Goal: Transaction & Acquisition: Purchase product/service

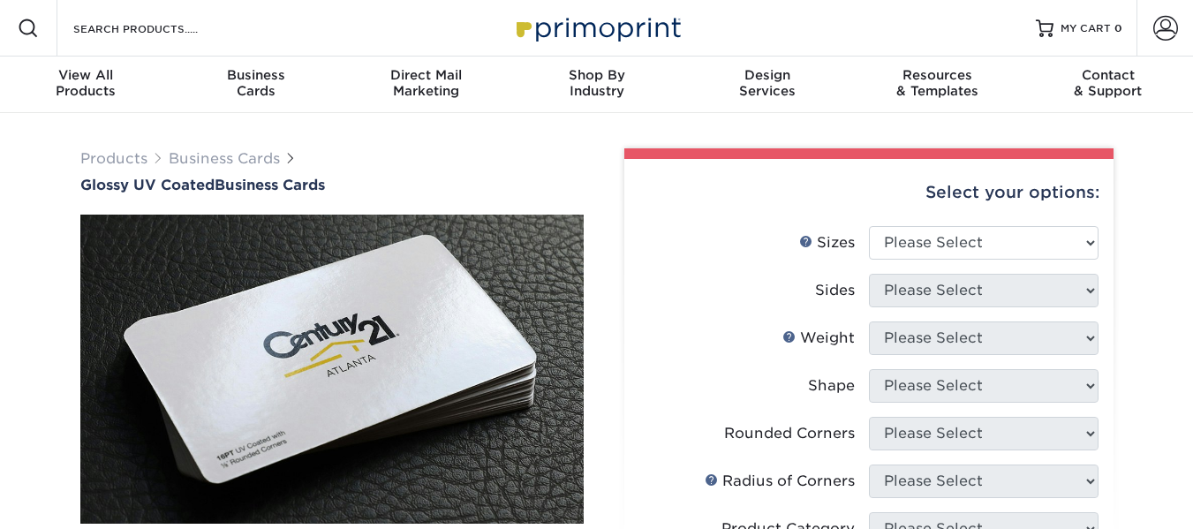
scroll to position [88, 0]
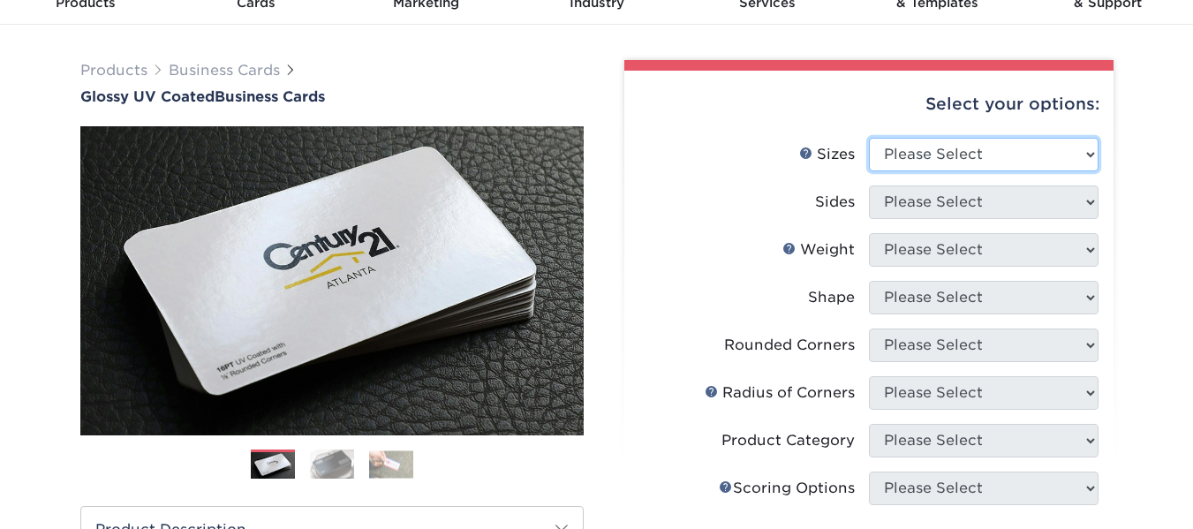
click at [945, 147] on select "Please Select 1.5" x 3.5" - Mini 1.75" x 3.5" - Mini 2" x 2" - Square 2" x 3" -…" at bounding box center [984, 155] width 230 height 34
select select "2.00x3.50"
click at [869, 138] on select "Please Select 1.5" x 3.5" - Mini 1.75" x 3.5" - Mini 2" x 2" - Square 2" x 3" -…" at bounding box center [984, 155] width 230 height 34
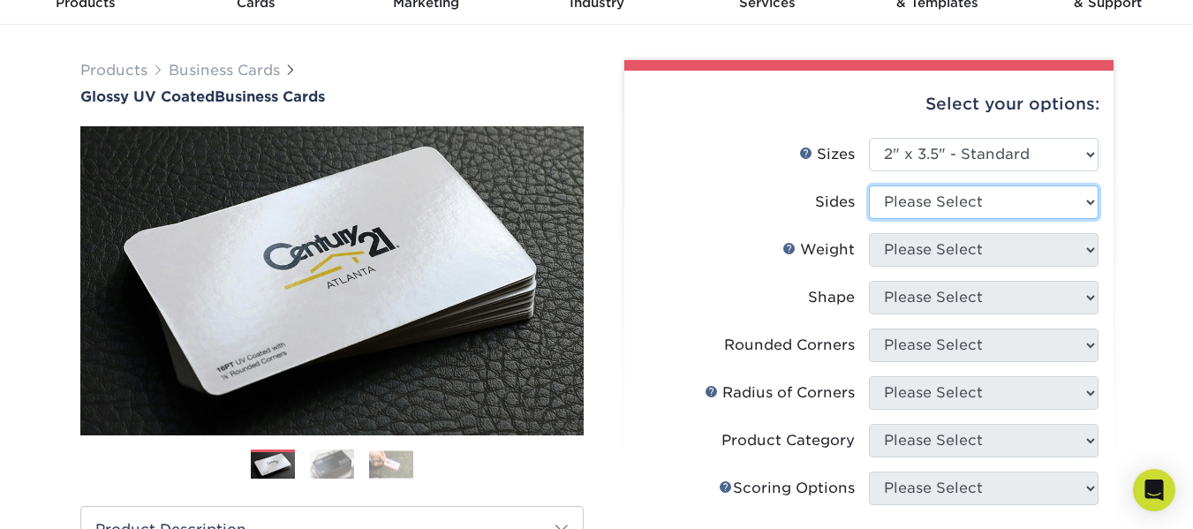
click at [947, 207] on select "Please Select Print Both Sides Print Front Only" at bounding box center [984, 202] width 230 height 34
select select "13abbda7-1d64-4f25-8bb2-c179b224825d"
click at [869, 185] on select "Please Select Print Both Sides Print Front Only" at bounding box center [984, 202] width 230 height 34
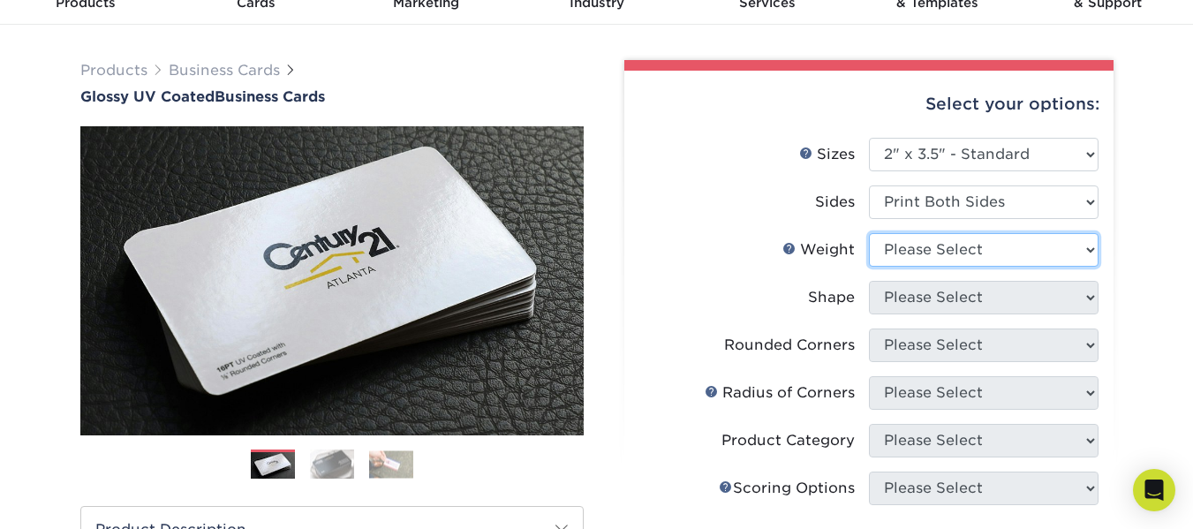
click at [952, 256] on select "Please Select 16PT 14PT" at bounding box center [984, 250] width 230 height 34
select select "14PT"
click at [869, 233] on select "Please Select 16PT 14PT" at bounding box center [984, 250] width 230 height 34
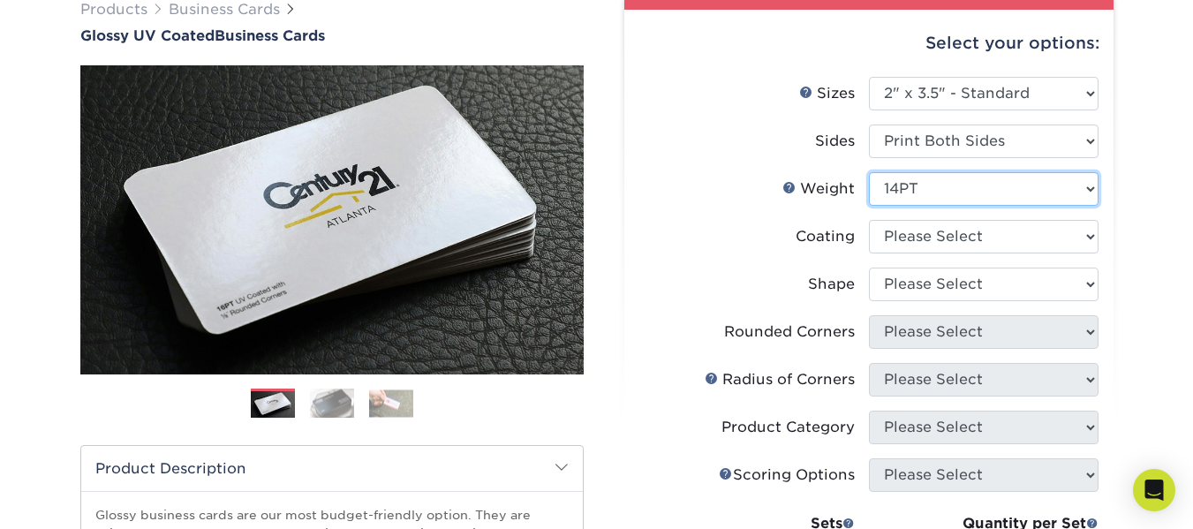
scroll to position [177, 0]
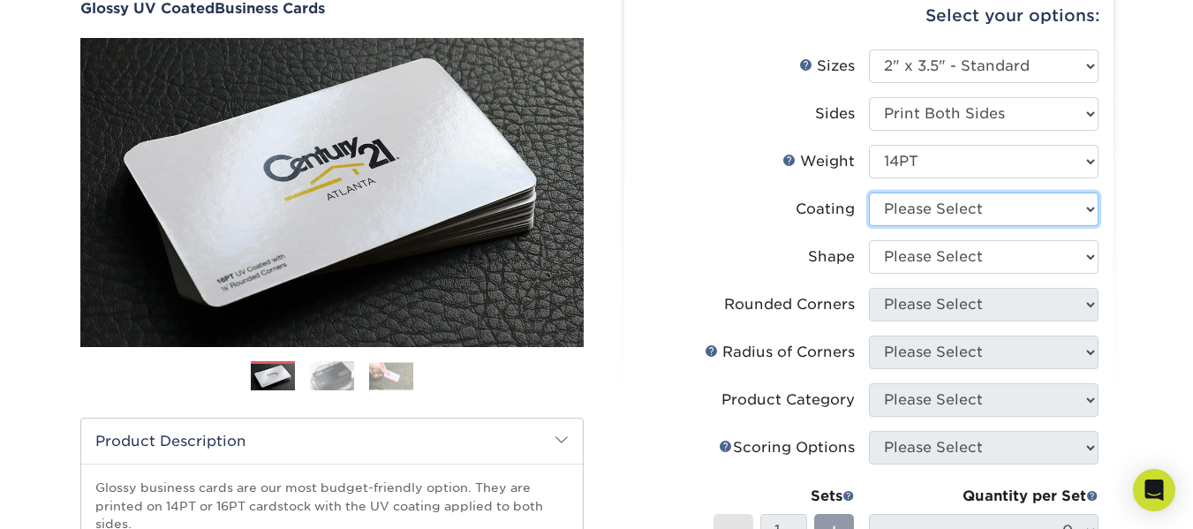
click at [959, 218] on select at bounding box center [984, 209] width 230 height 34
select select "ae367451-b2b8-45df-a344-0f05b6a12993"
click at [869, 192] on select at bounding box center [984, 209] width 230 height 34
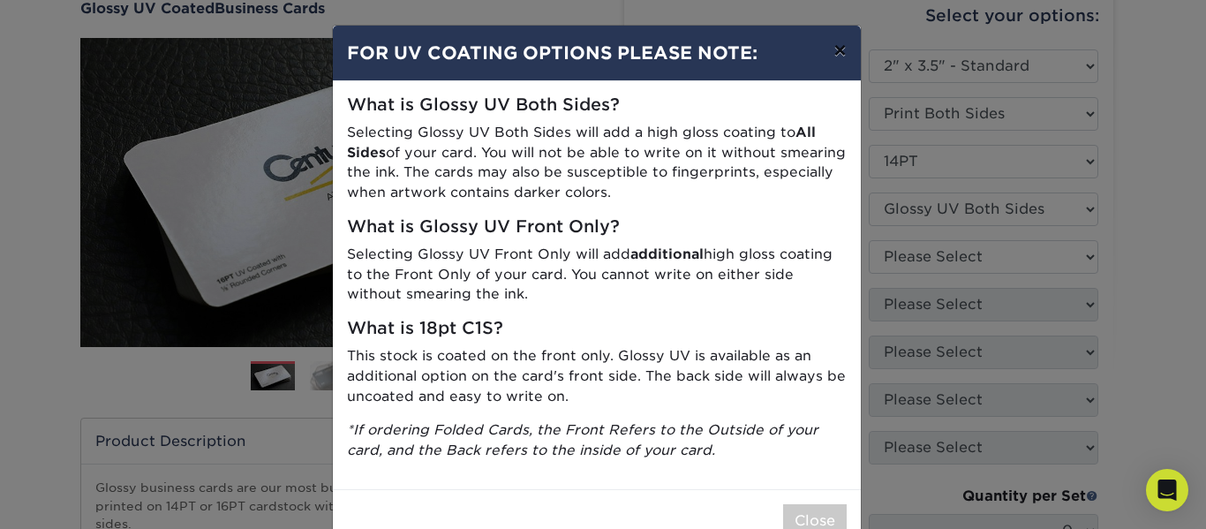
click at [837, 49] on button "×" at bounding box center [839, 50] width 41 height 49
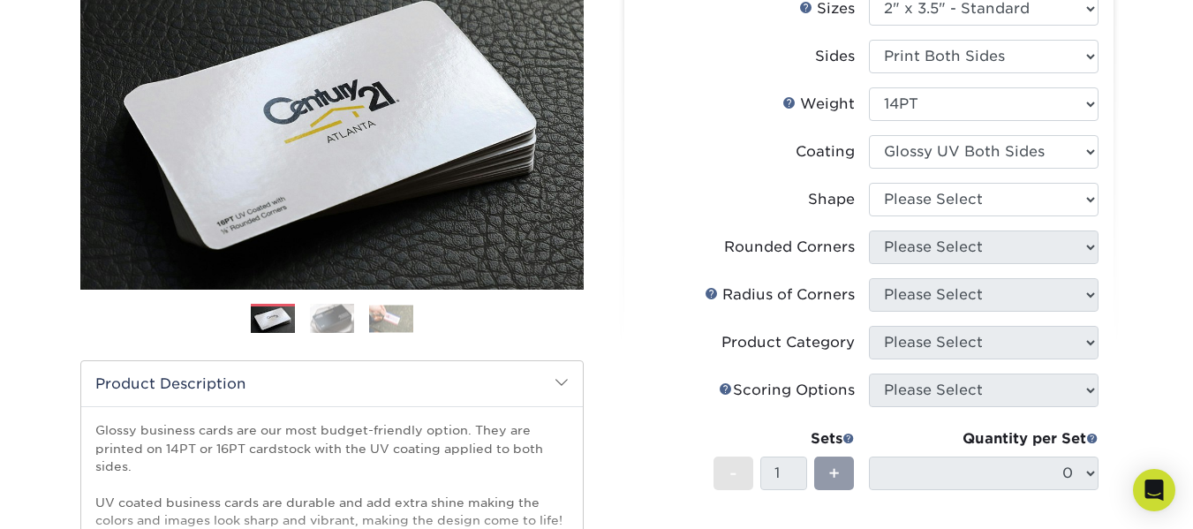
scroll to position [265, 0]
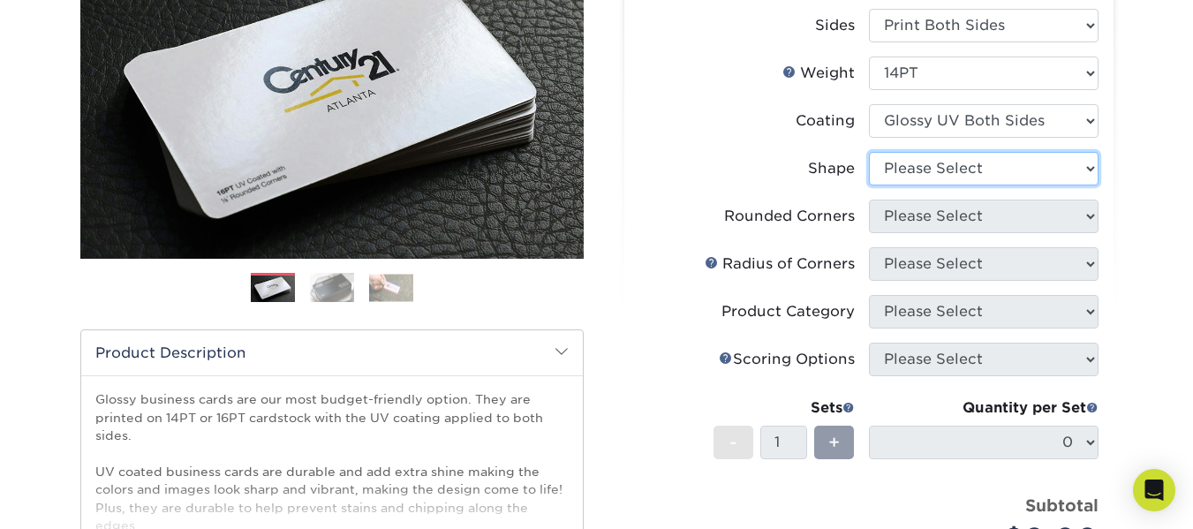
click at [898, 159] on select "Please Select Standard" at bounding box center [984, 169] width 230 height 34
select select "standard"
click at [869, 152] on select "Please Select Standard" at bounding box center [984, 169] width 230 height 34
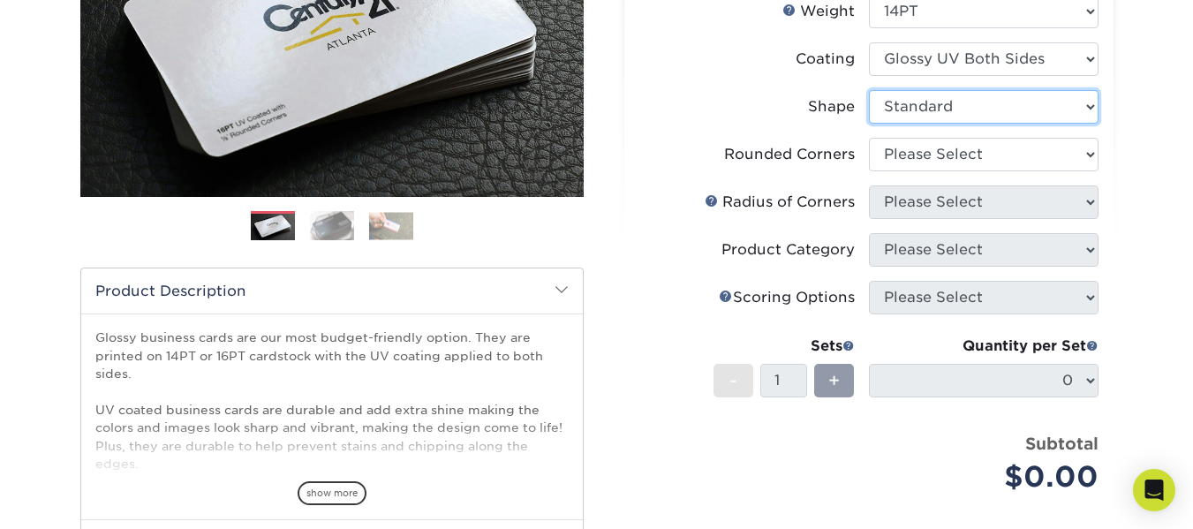
scroll to position [353, 0]
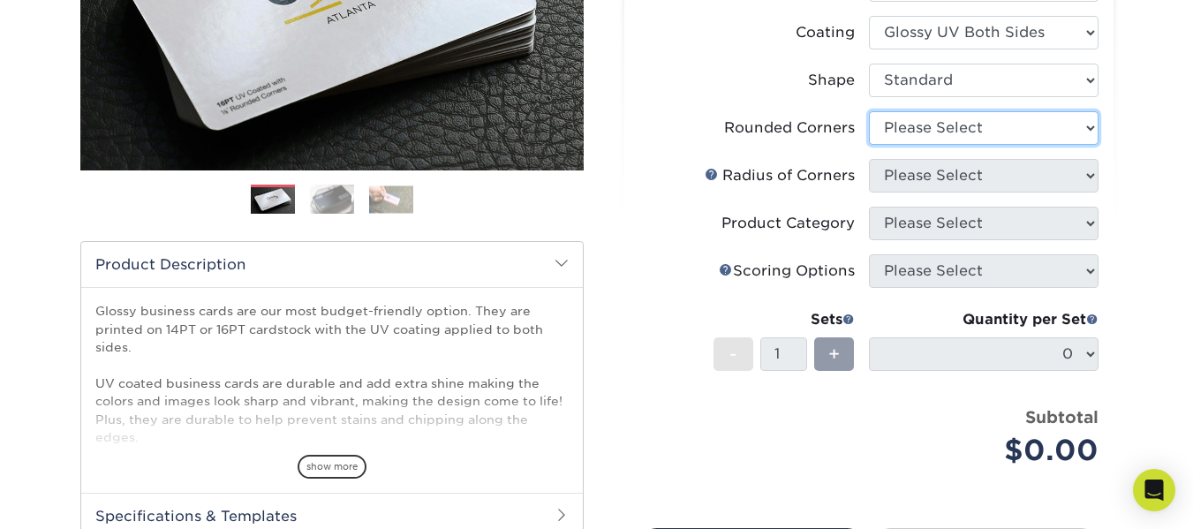
click at [913, 126] on select "Please Select Yes - Round 2 Corners Yes - Round 4 Corners No" at bounding box center [984, 128] width 230 height 34
select select "0"
click at [869, 111] on select "Please Select Yes - Round 2 Corners Yes - Round 4 Corners No" at bounding box center [984, 128] width 230 height 34
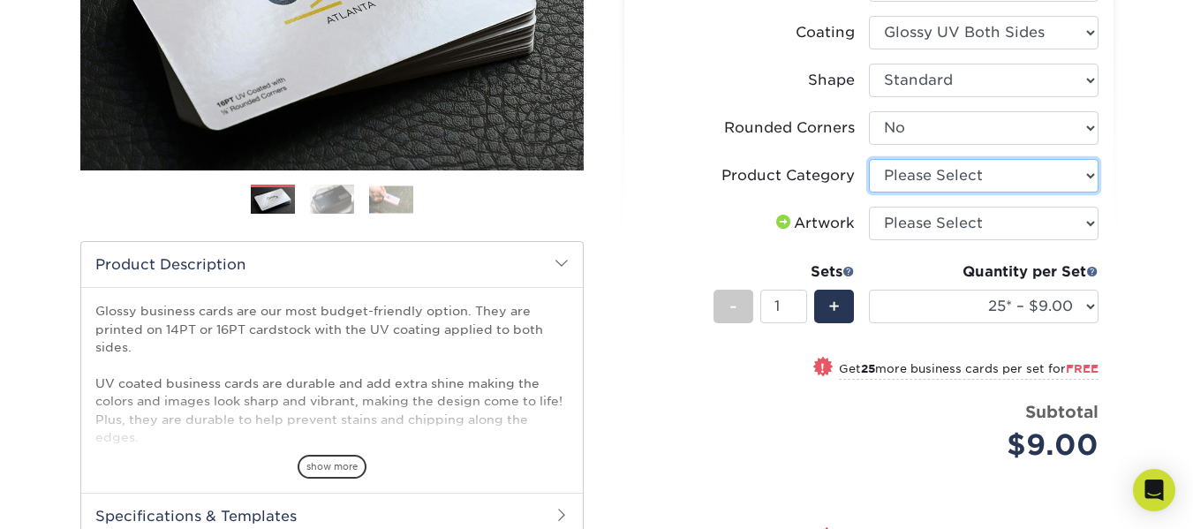
click at [910, 175] on select "Please Select Business Cards" at bounding box center [984, 176] width 230 height 34
select select "3b5148f1-0588-4f88-a218-97bcfdce65c1"
click at [869, 159] on select "Please Select Business Cards" at bounding box center [984, 176] width 230 height 34
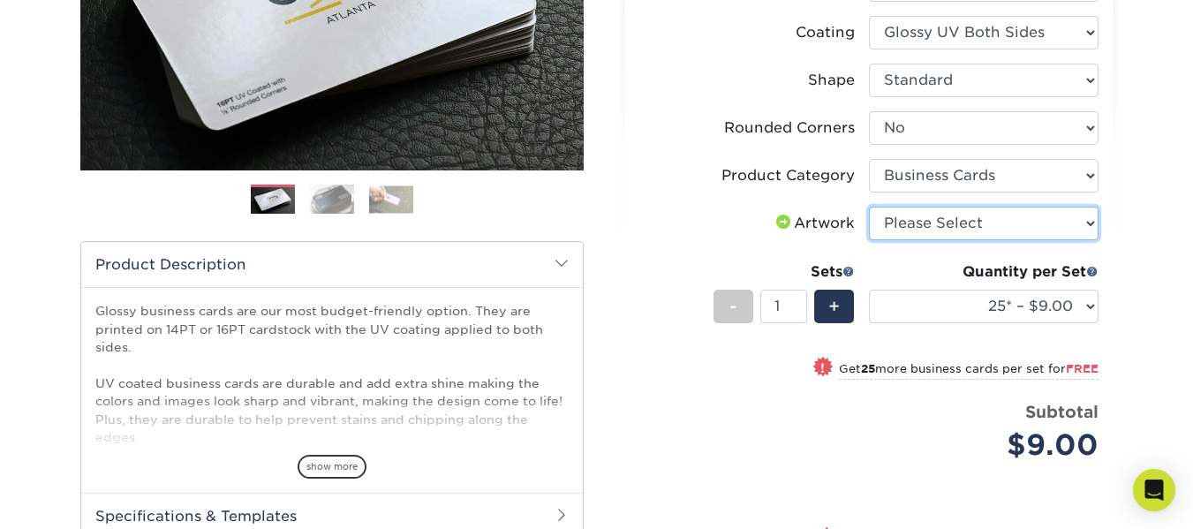
click at [922, 224] on select "Please Select I will upload files I need a design - $100" at bounding box center [984, 224] width 230 height 34
select select "upload"
click at [869, 207] on select "Please Select I will upload files I need a design - $100" at bounding box center [984, 224] width 230 height 34
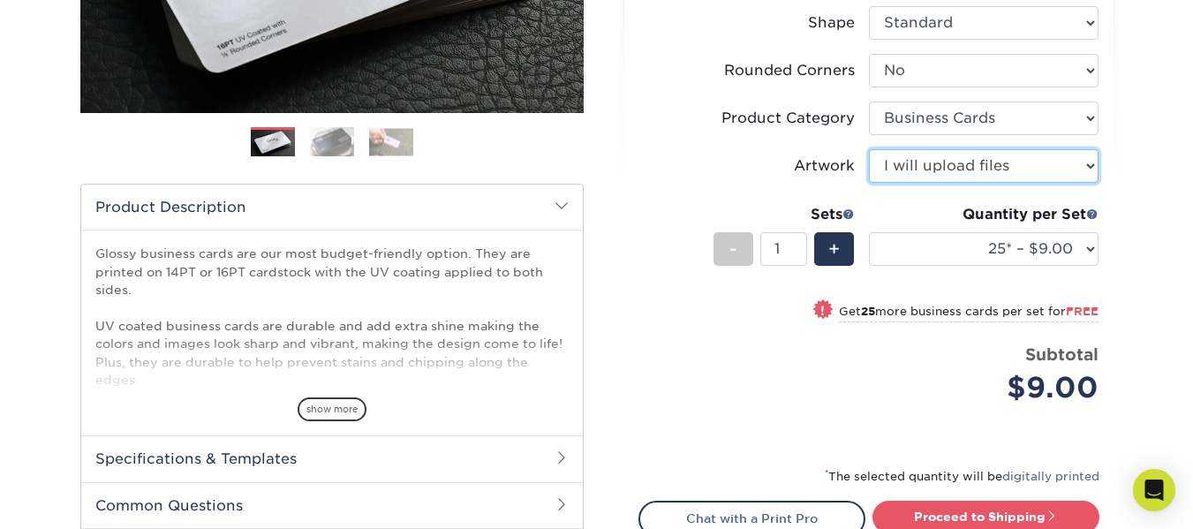
scroll to position [441, 0]
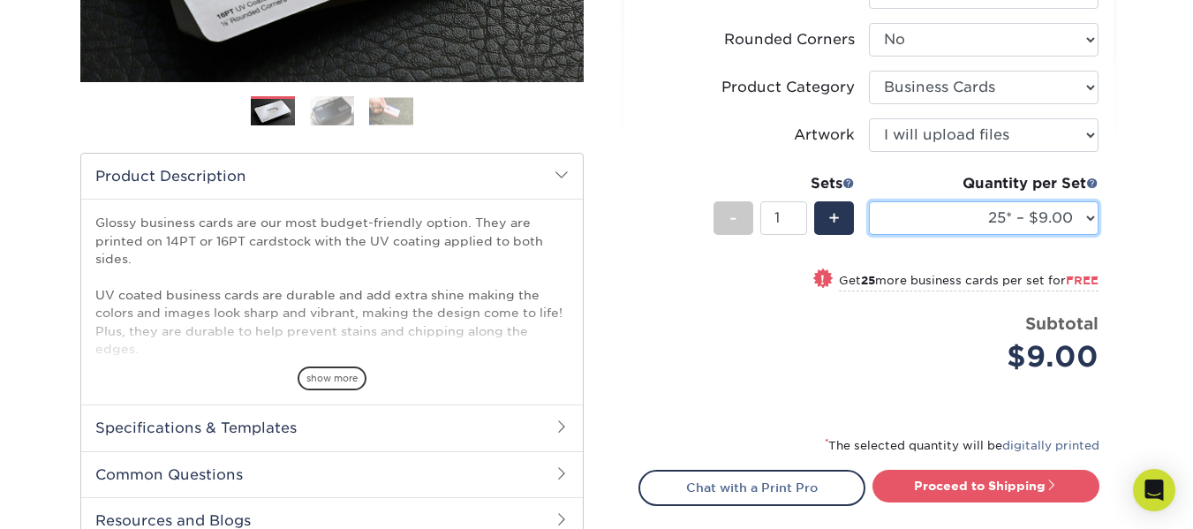
click at [933, 225] on select "25* – $9.00 50* – $9.00 100* – $9.00 250* – $17.00 500 – $33.00 1000 – $42.00 2…" at bounding box center [984, 218] width 230 height 34
click at [723, 137] on label "Artwork" at bounding box center [754, 135] width 230 height 34
